Goal: Task Accomplishment & Management: Manage account settings

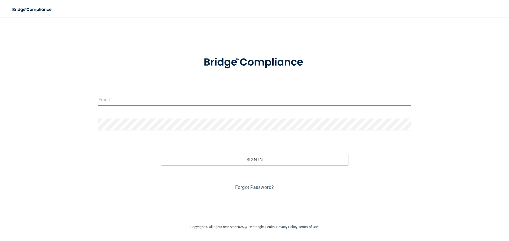
click at [143, 101] on input "email" at bounding box center [254, 100] width 312 height 12
type input "[EMAIL_ADDRESS][DOMAIN_NAME]"
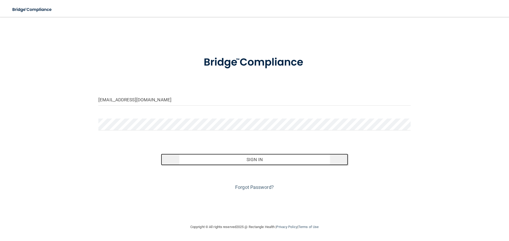
click at [184, 158] on button "Sign In" at bounding box center [254, 160] width 187 height 12
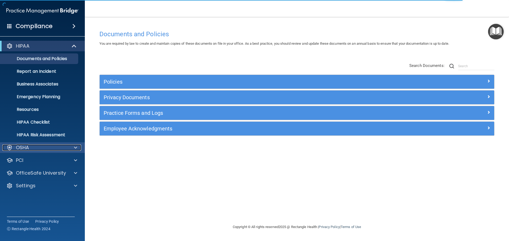
click at [35, 151] on div "OSHA" at bounding box center [35, 148] width 66 height 6
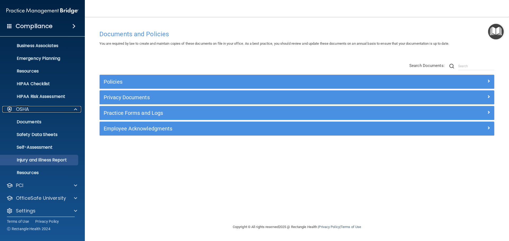
scroll to position [42, 0]
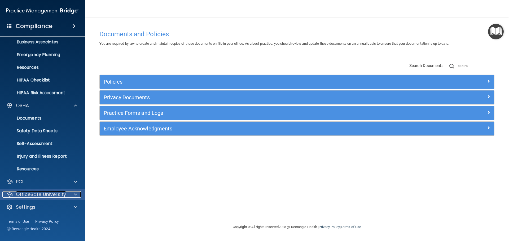
click at [74, 195] on div at bounding box center [74, 195] width 13 height 6
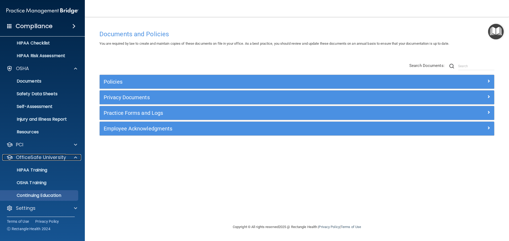
scroll to position [80, 0]
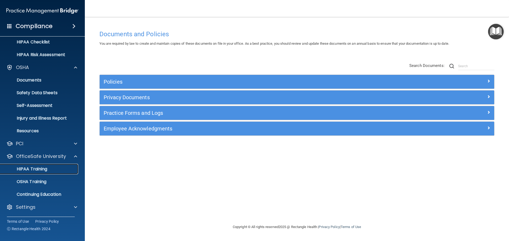
click at [37, 173] on link "HIPAA Training" at bounding box center [36, 169] width 83 height 11
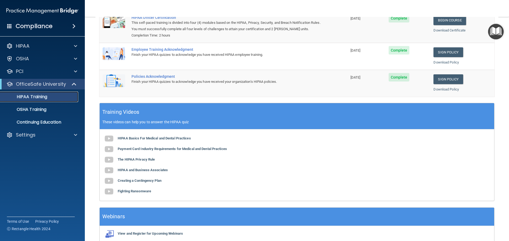
scroll to position [109, 0]
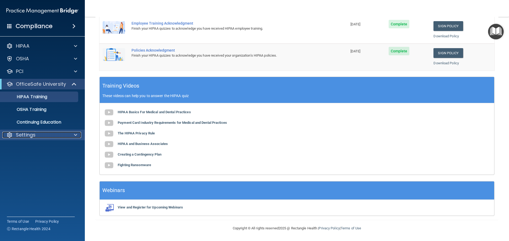
click at [42, 135] on div "Settings" at bounding box center [35, 135] width 66 height 6
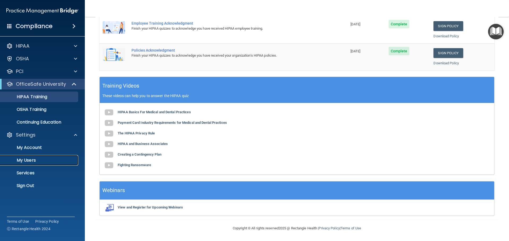
click at [28, 162] on p "My Users" at bounding box center [39, 160] width 72 height 5
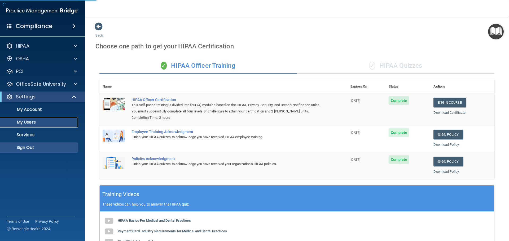
select select "20"
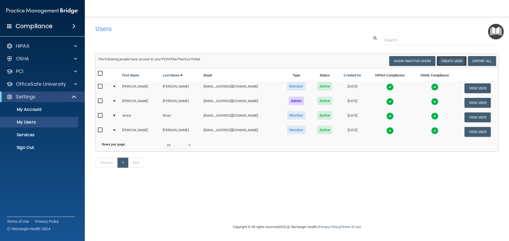
click at [449, 61] on button "Create User" at bounding box center [452, 61] width 30 height 10
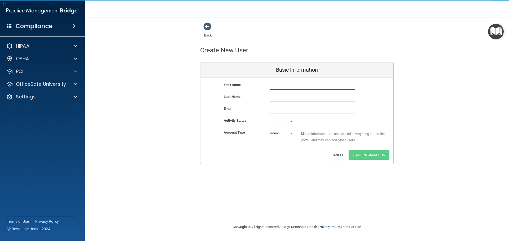
click at [284, 87] on input "text" at bounding box center [312, 86] width 85 height 8
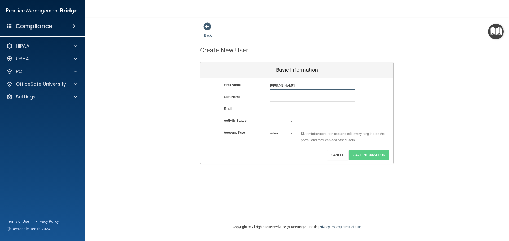
type input "[PERSON_NAME]"
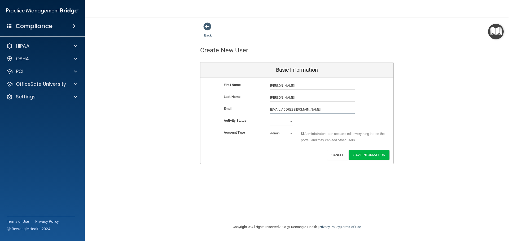
type input "[EMAIL_ADDRESS][DOMAIN_NAME]"
click at [290, 123] on select "Active Inactive" at bounding box center [281, 123] width 23 height 8
select select "active"
click at [270, 118] on select "Active Inactive" at bounding box center [281, 122] width 23 height 8
click at [279, 135] on select "Admin Member" at bounding box center [281, 134] width 23 height 8
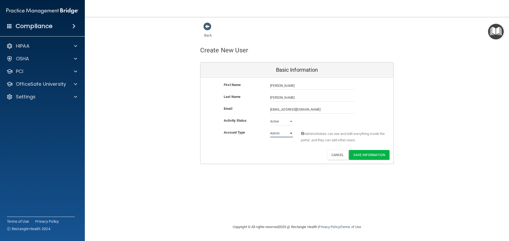
select select "practice_member"
click at [270, 130] on select "Admin Member" at bounding box center [281, 134] width 23 height 8
click at [367, 155] on button "Save Information" at bounding box center [369, 155] width 41 height 10
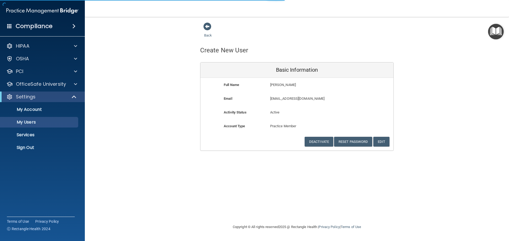
select select "20"
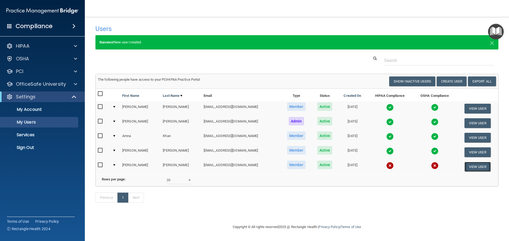
click at [469, 169] on button "View User" at bounding box center [477, 167] width 26 height 10
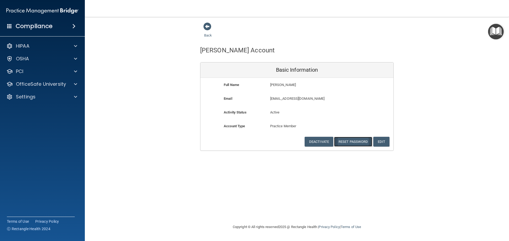
click at [350, 144] on button "Reset Password" at bounding box center [353, 142] width 38 height 10
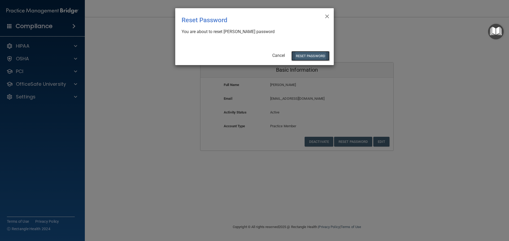
click at [318, 54] on button "Reset Password" at bounding box center [310, 56] width 38 height 10
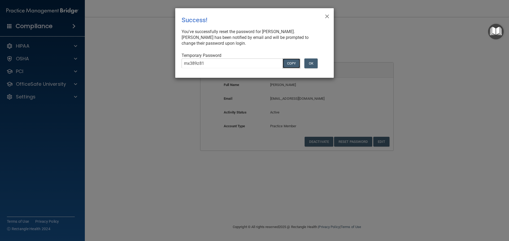
click at [290, 66] on button "COPY" at bounding box center [291, 64] width 17 height 10
click at [310, 62] on button "OK" at bounding box center [310, 64] width 13 height 10
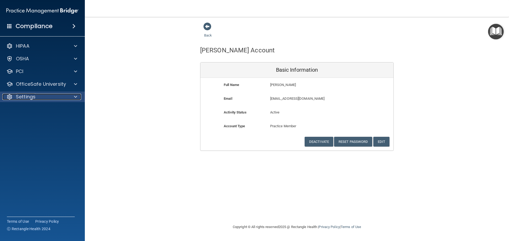
click at [33, 99] on p "Settings" at bounding box center [26, 97] width 20 height 6
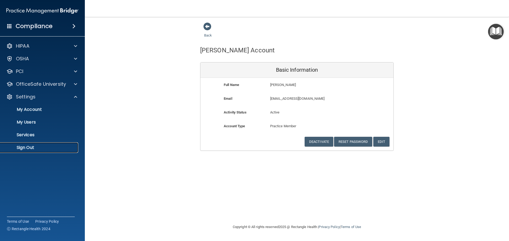
click at [29, 147] on p "Sign Out" at bounding box center [39, 147] width 72 height 5
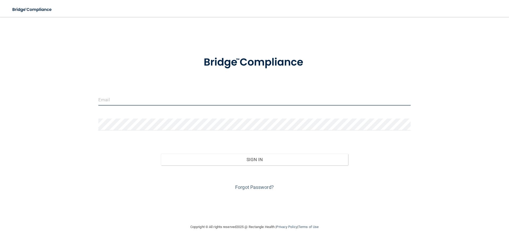
click at [113, 105] on input "email" at bounding box center [254, 100] width 312 height 12
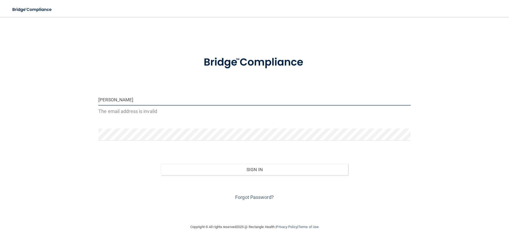
type input "[EMAIL_ADDRESS][DOMAIN_NAME]"
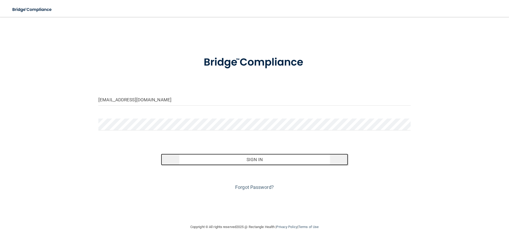
click at [245, 159] on button "Sign In" at bounding box center [254, 160] width 187 height 12
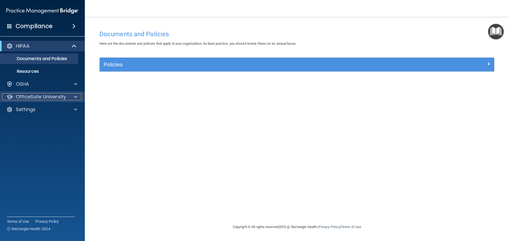
click at [34, 97] on p "OfficeSafe University" at bounding box center [41, 97] width 50 height 6
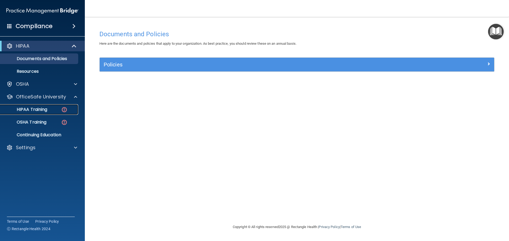
click at [33, 109] on p "HIPAA Training" at bounding box center [25, 109] width 44 height 5
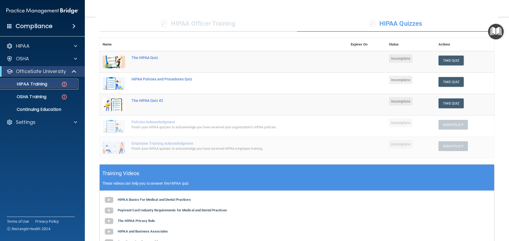
scroll to position [24, 0]
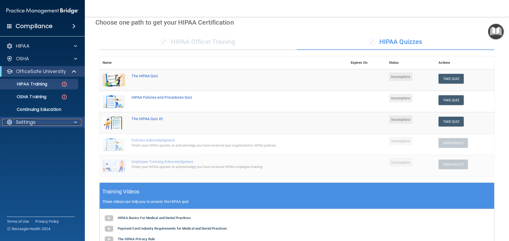
click at [28, 120] on p "Settings" at bounding box center [26, 122] width 20 height 6
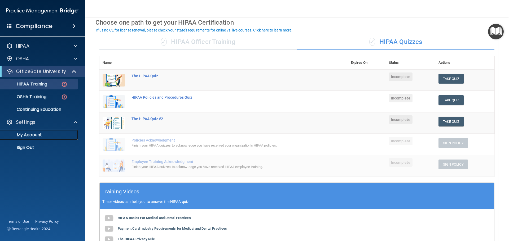
click at [32, 133] on p "My Account" at bounding box center [39, 135] width 72 height 5
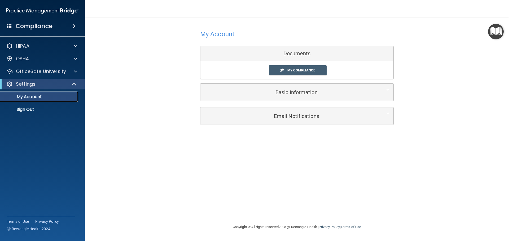
click at [43, 99] on p "My Account" at bounding box center [39, 96] width 72 height 5
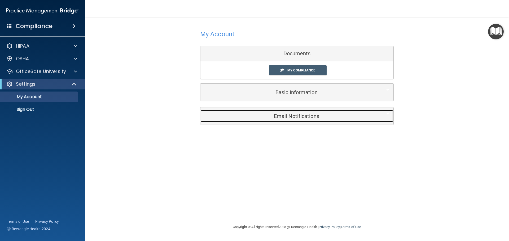
click at [292, 117] on h5 "Email Notifications" at bounding box center [288, 116] width 169 height 6
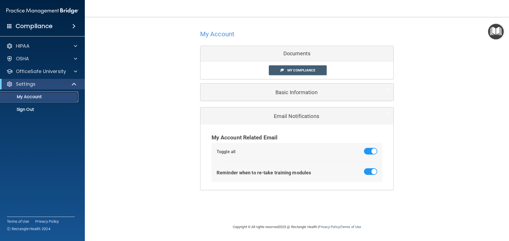
click at [31, 99] on p "My Account" at bounding box center [39, 96] width 72 height 5
click at [212, 33] on h4 "My Account" at bounding box center [217, 34] width 34 height 7
click at [28, 113] on link "Sign Out" at bounding box center [36, 109] width 83 height 11
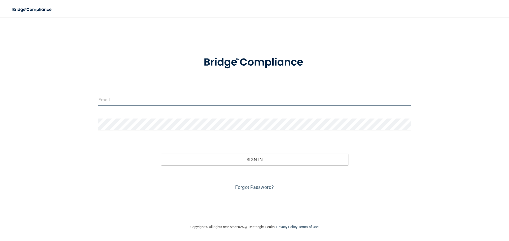
click at [120, 99] on input "email" at bounding box center [254, 100] width 312 height 12
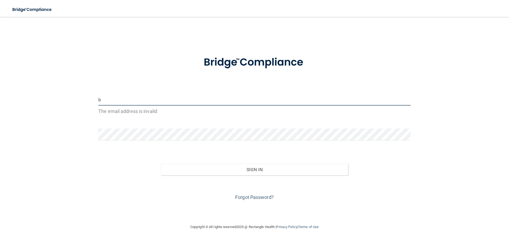
type input "[EMAIL_ADDRESS][DOMAIN_NAME]"
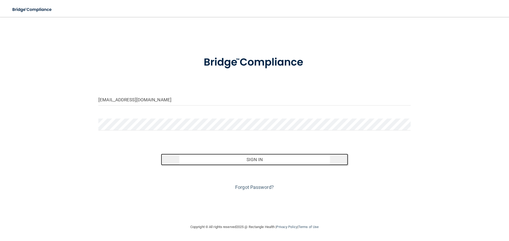
click at [277, 160] on button "Sign In" at bounding box center [254, 160] width 187 height 12
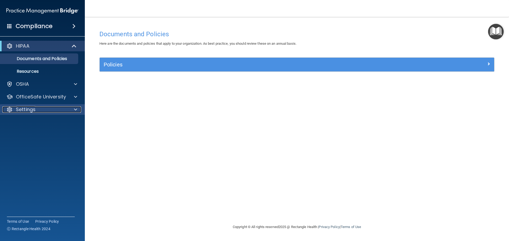
click at [41, 107] on div "Settings" at bounding box center [35, 110] width 66 height 6
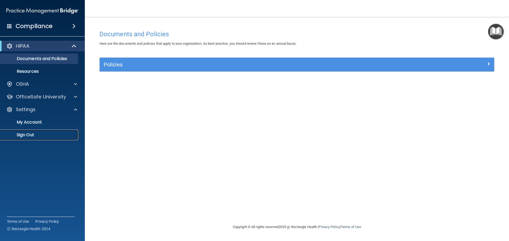
click at [34, 133] on p "Sign Out" at bounding box center [39, 135] width 72 height 5
